Goal: Transaction & Acquisition: Book appointment/travel/reservation

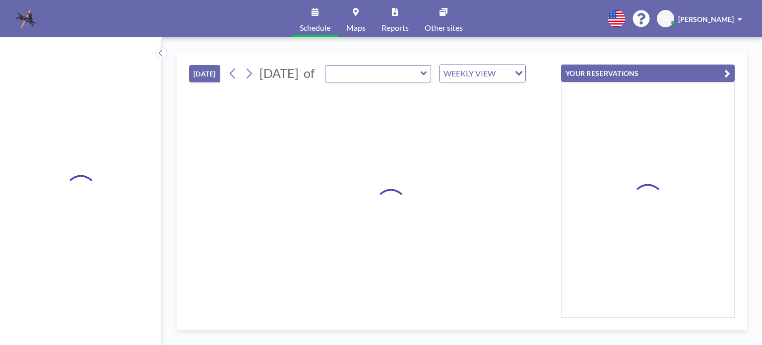
type input "[GEOGRAPHIC_DATA]"
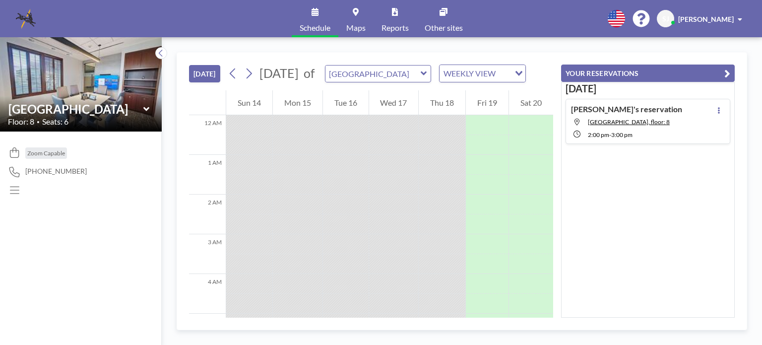
scroll to position [576, 0]
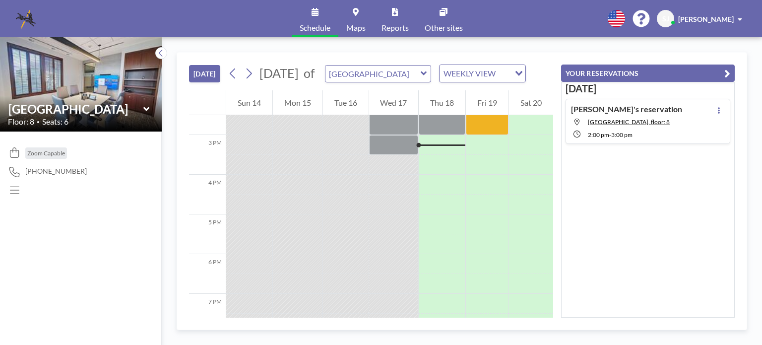
click at [146, 108] on icon at bounding box center [146, 109] width 6 height 10
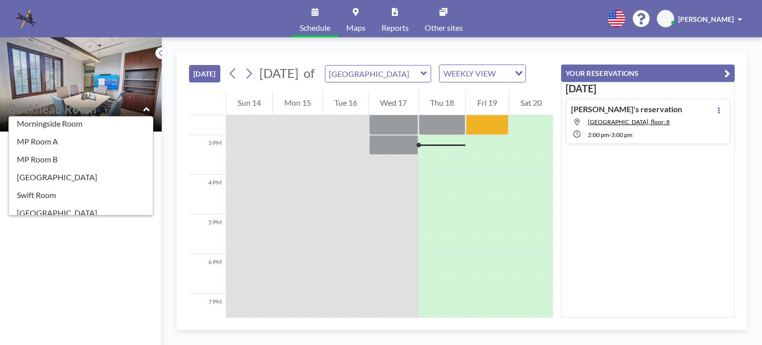
scroll to position [175, 0]
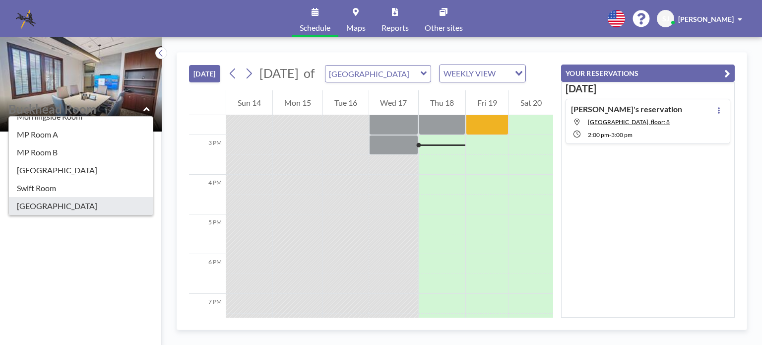
type input "[GEOGRAPHIC_DATA]"
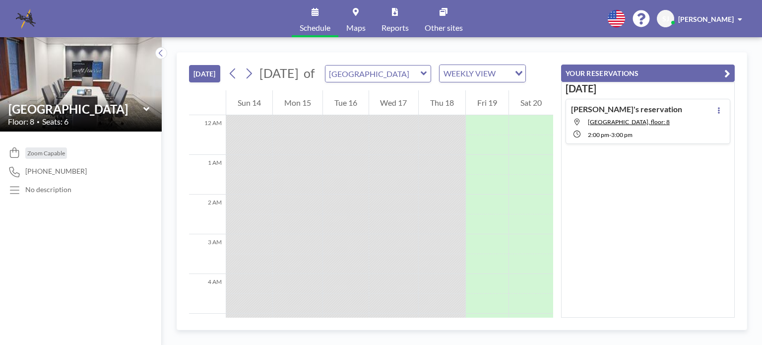
scroll to position [576, 0]
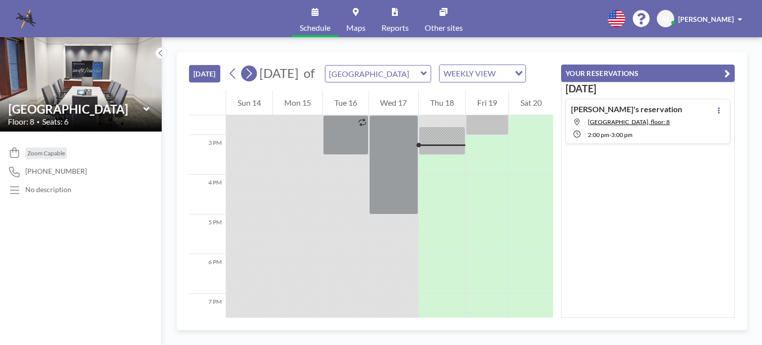
click at [250, 78] on icon at bounding box center [248, 73] width 9 height 15
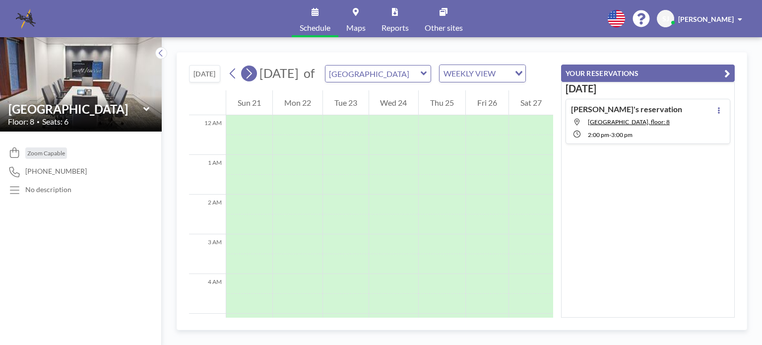
scroll to position [298, 0]
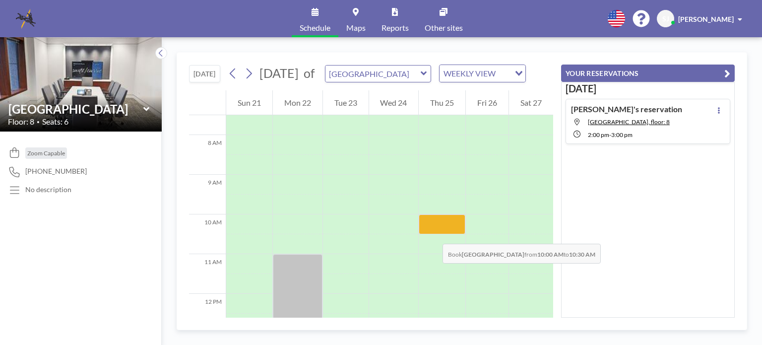
click at [433, 234] on div at bounding box center [442, 224] width 47 height 20
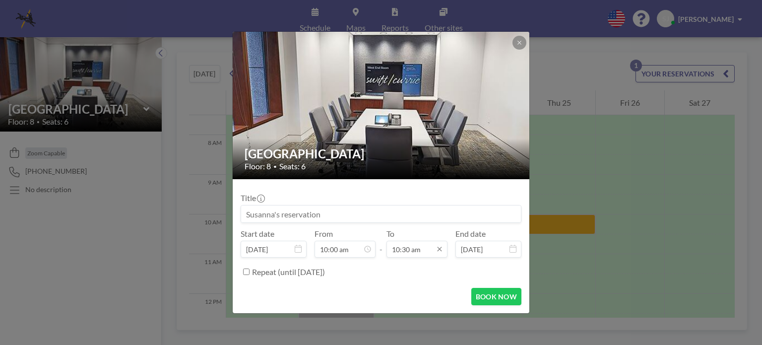
scroll to position [371, 0]
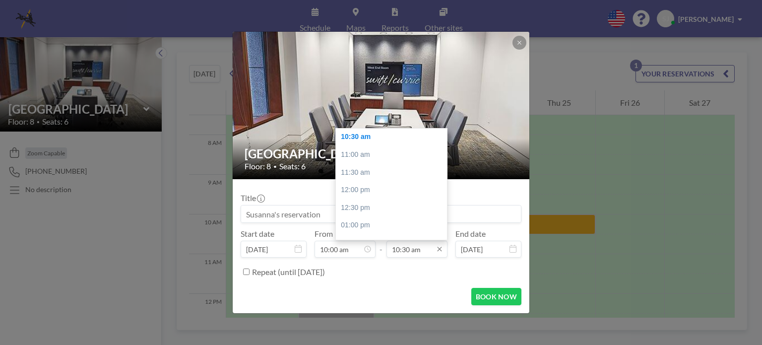
click at [416, 250] on input "10:30 am" at bounding box center [417, 249] width 61 height 17
click at [359, 155] on div "11:00 am" at bounding box center [394, 155] width 116 height 18
type input "11:00 am"
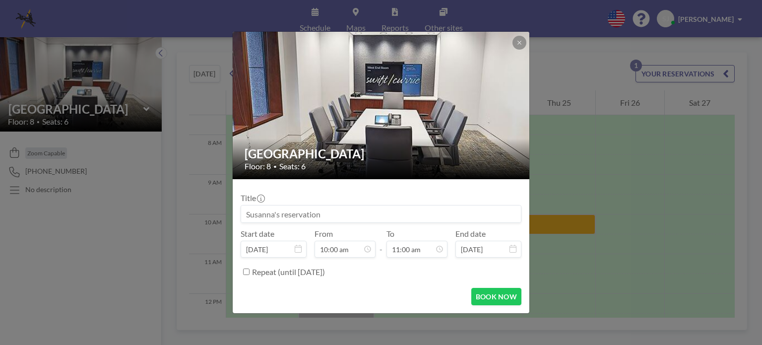
click at [336, 213] on input at bounding box center [381, 213] width 280 height 17
click at [335, 213] on input at bounding box center [381, 213] width 280 height 17
type input "ACA Training"
click at [510, 302] on button "BOOK NOW" at bounding box center [497, 296] width 50 height 17
